Goal: Navigation & Orientation: Find specific page/section

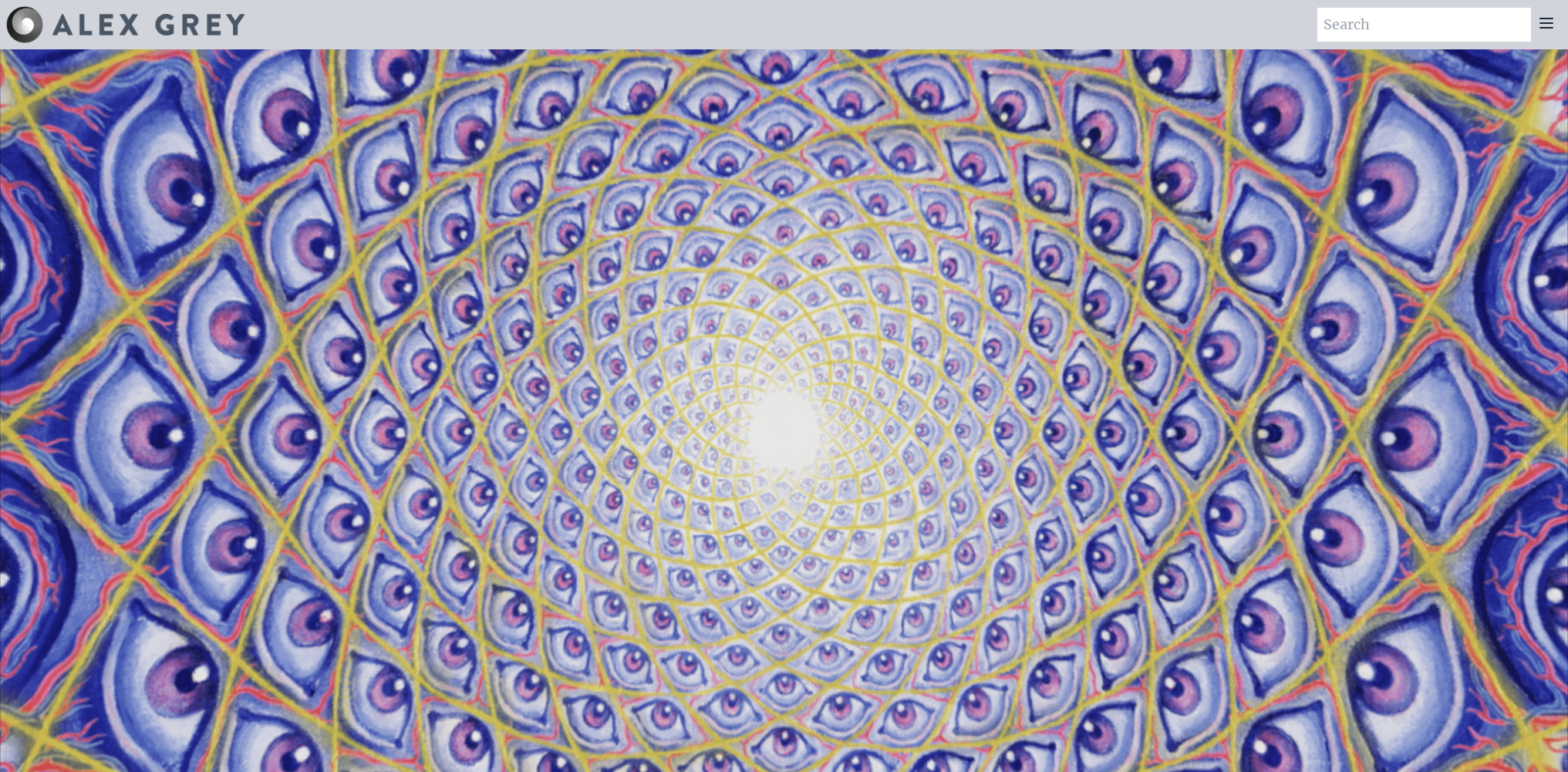
click at [1552, 33] on div at bounding box center [1547, 24] width 31 height 34
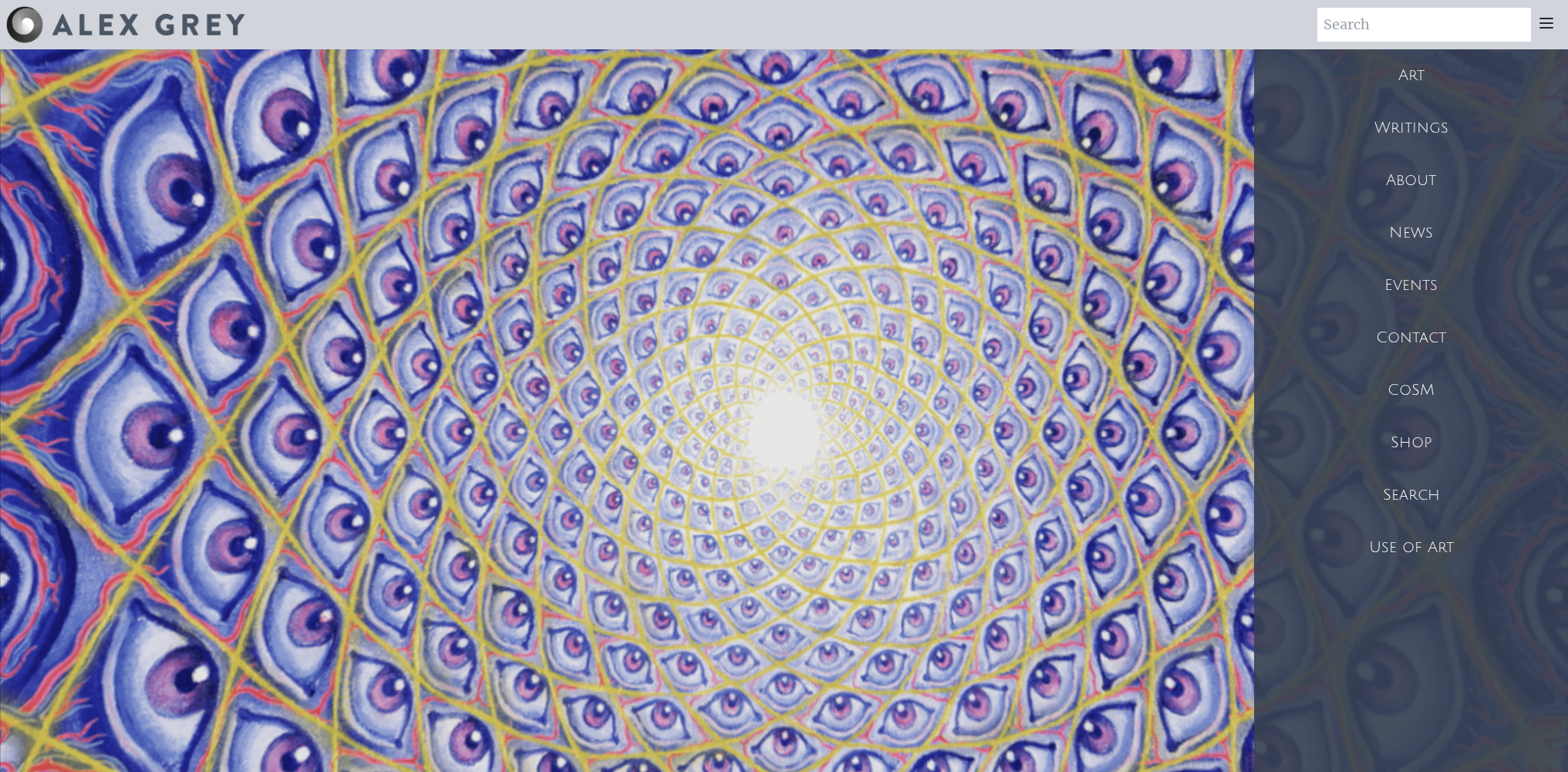
click at [1547, 24] on icon at bounding box center [1546, 23] width 13 height 10
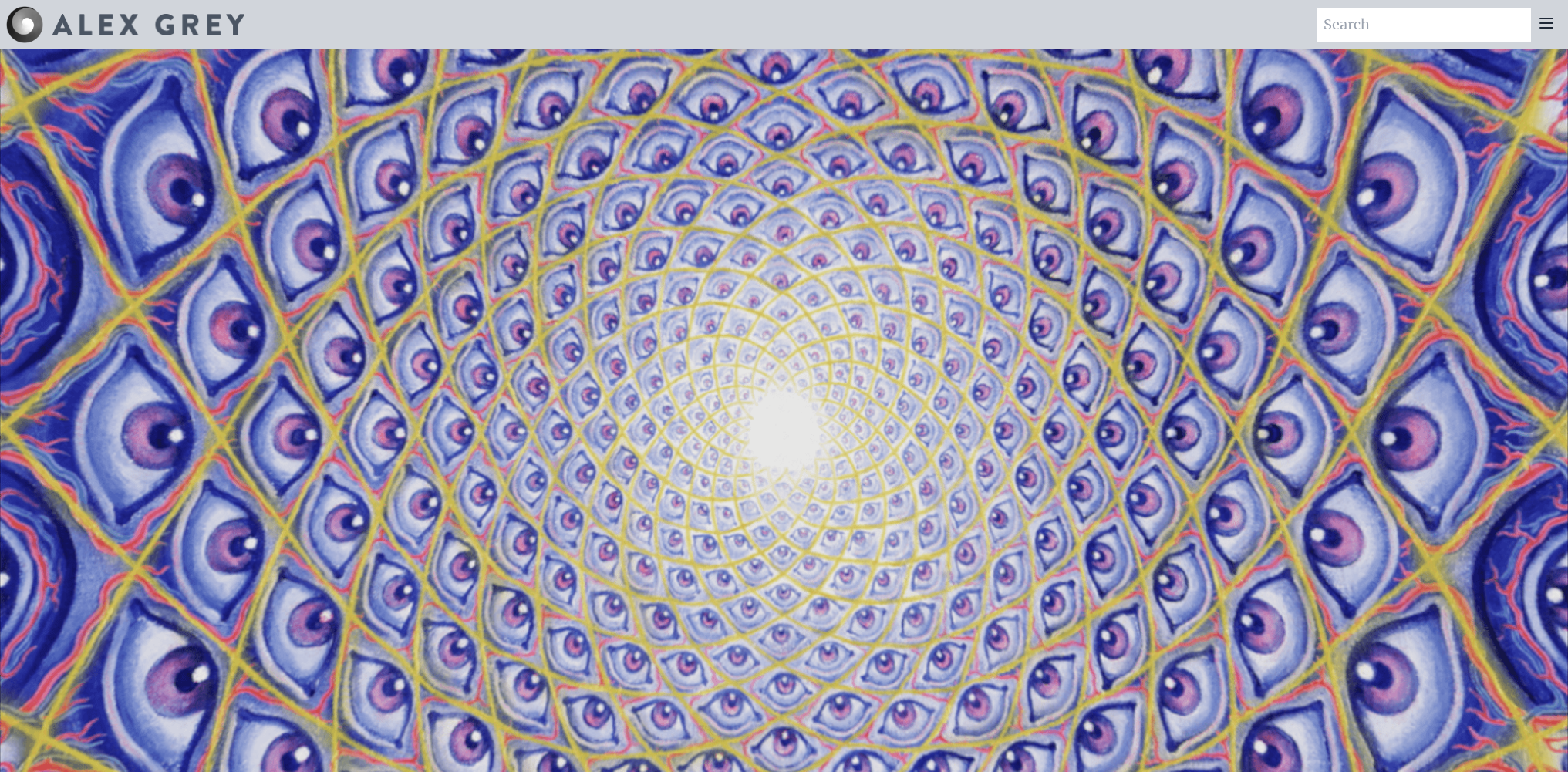
click at [1547, 24] on icon at bounding box center [1546, 23] width 13 height 10
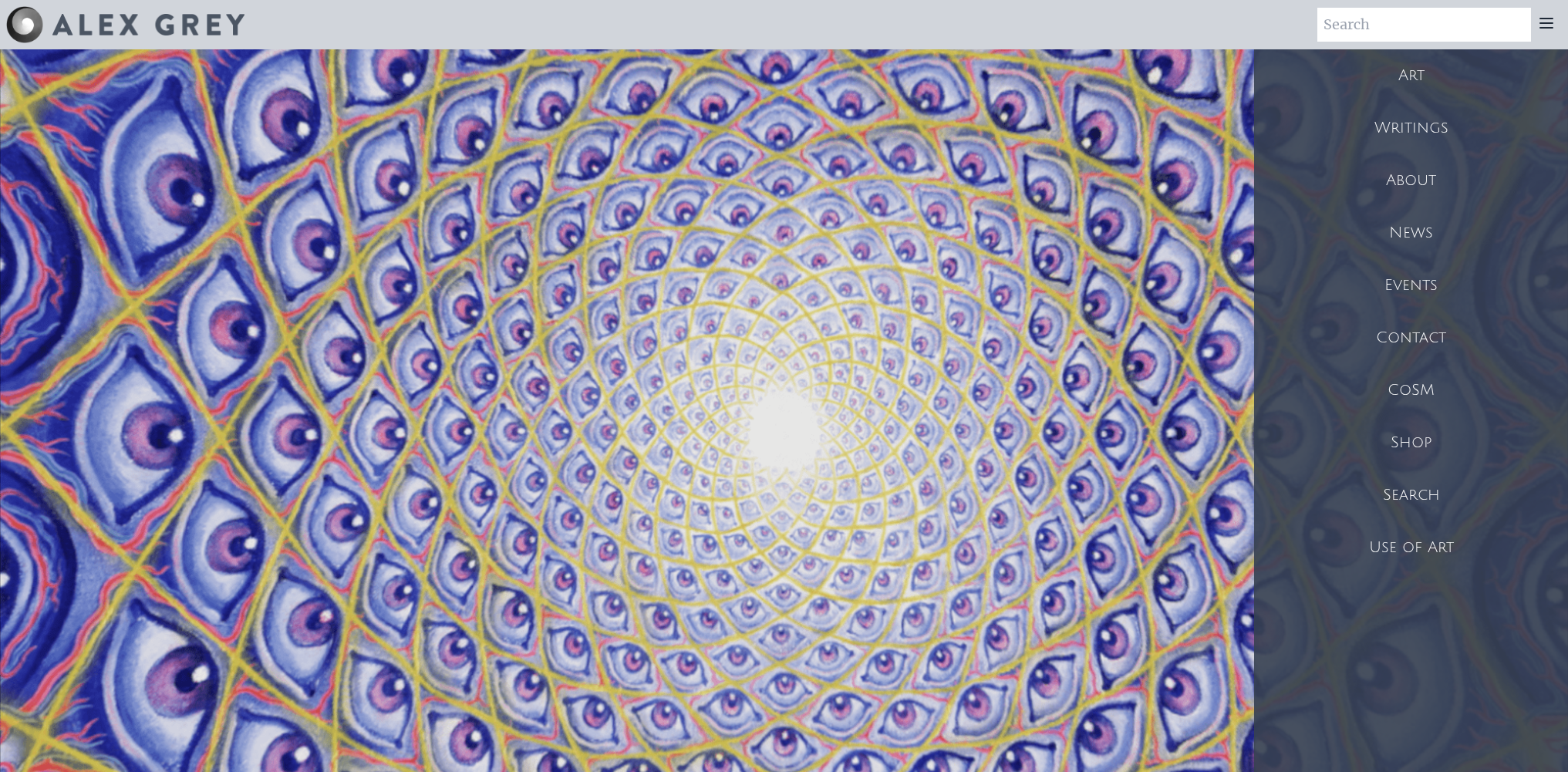
click at [1421, 86] on div "Art" at bounding box center [1410, 75] width 314 height 52
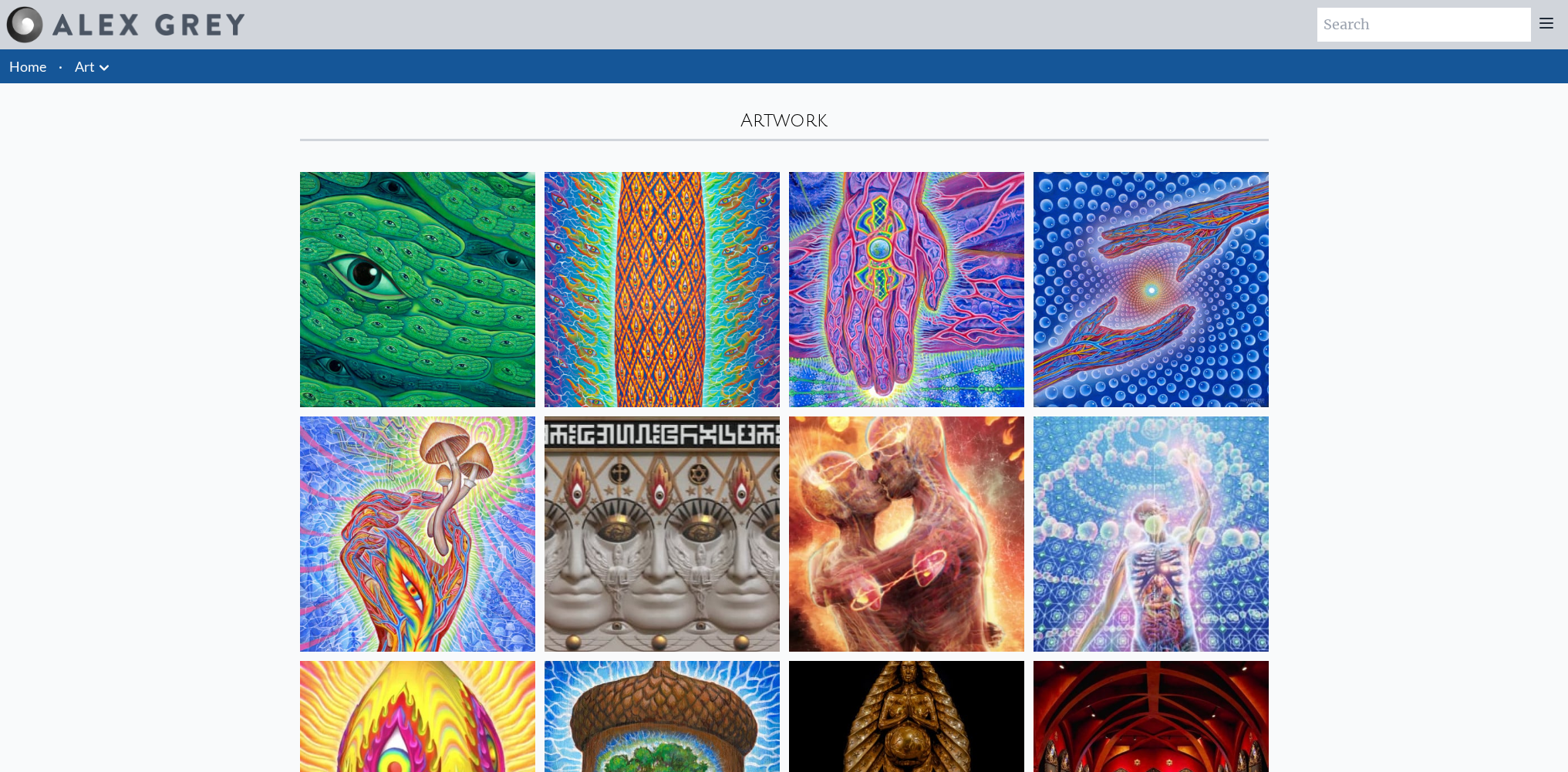
click at [920, 317] on img at bounding box center [906, 289] width 235 height 235
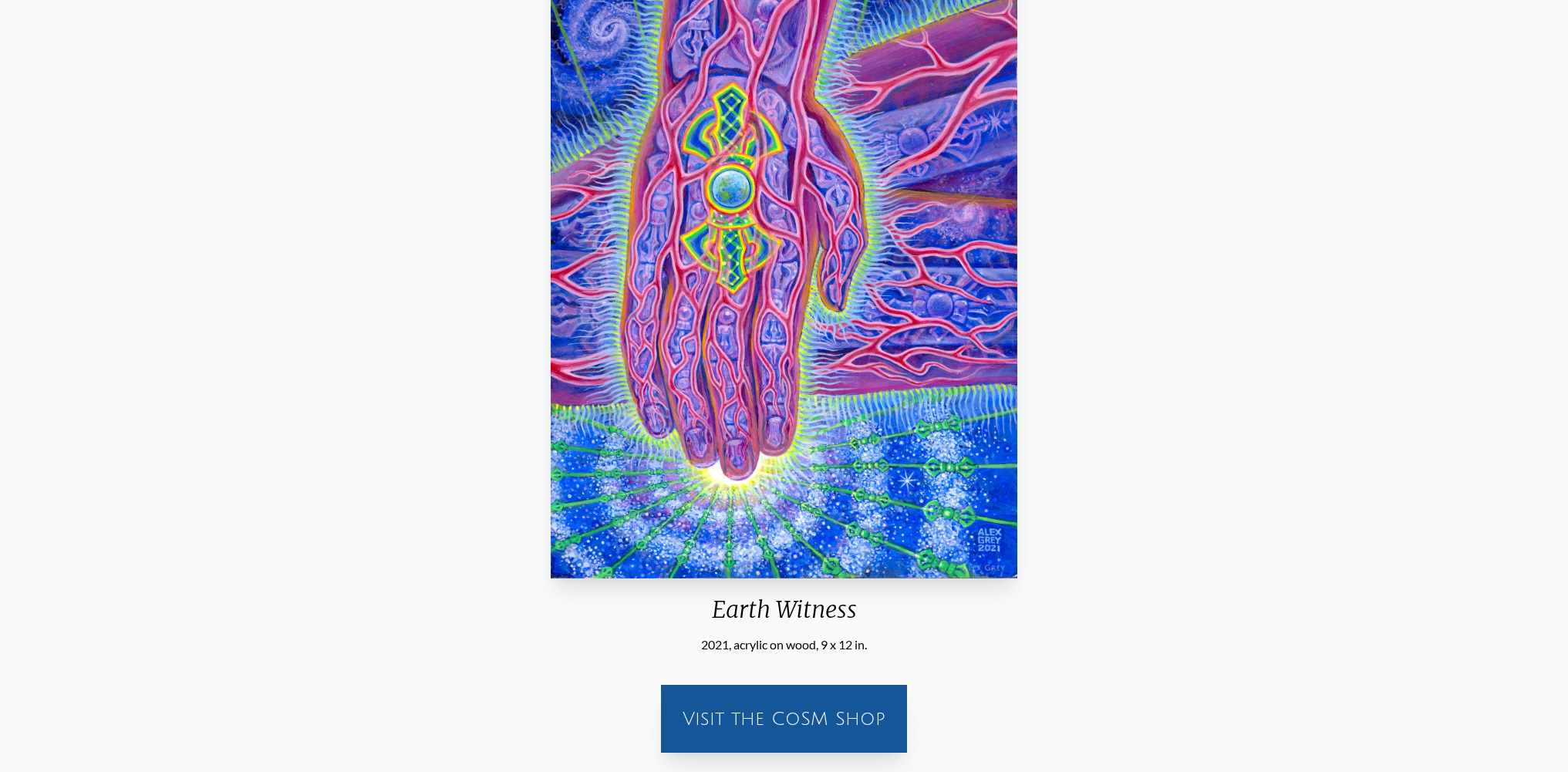
scroll to position [231, 0]
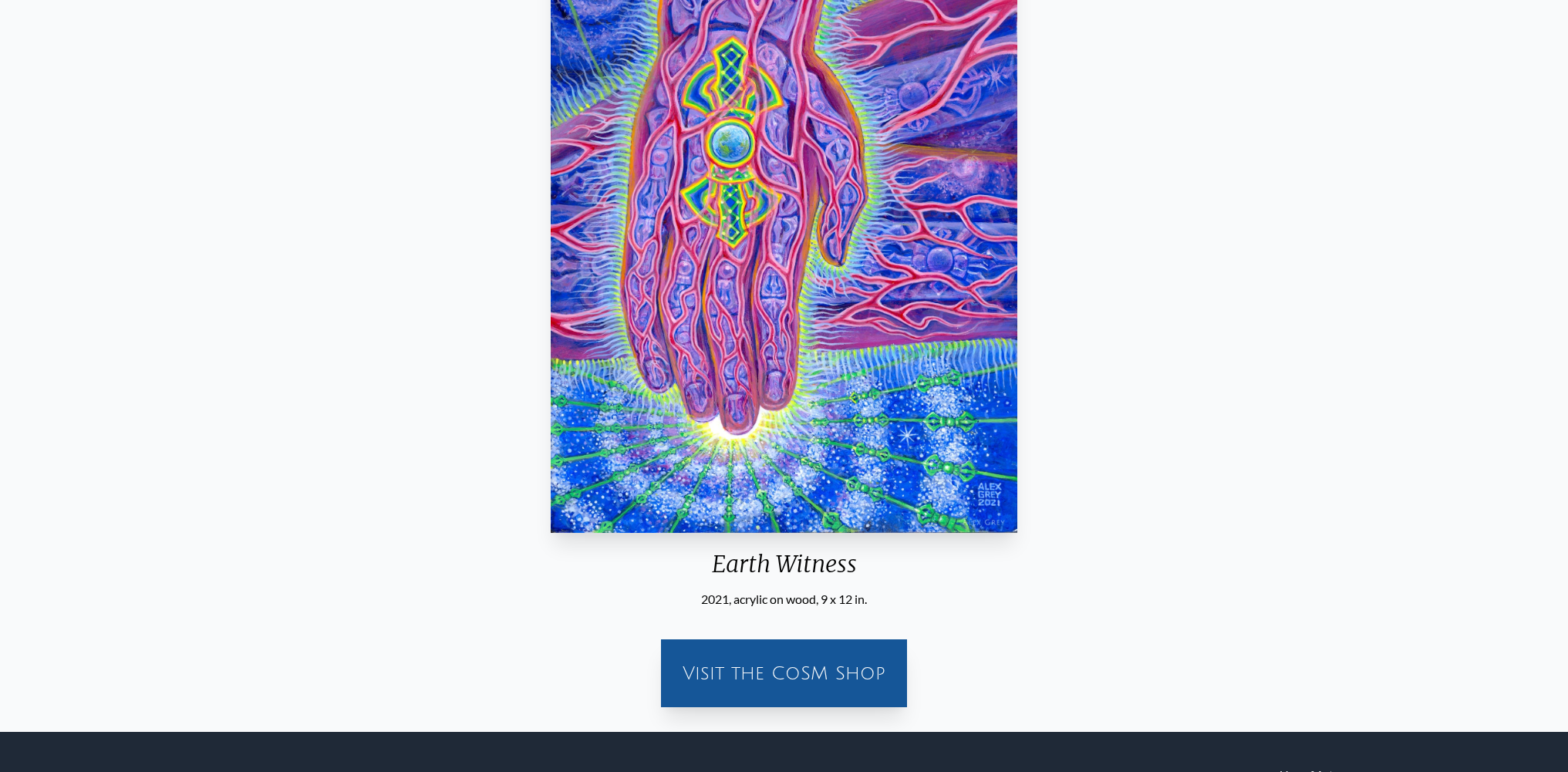
click at [857, 676] on div "Visit the CoSM Shop" at bounding box center [783, 672] width 227 height 49
click at [799, 670] on div "Visit the CoSM Shop" at bounding box center [783, 672] width 227 height 49
